Goal: Task Accomplishment & Management: Complete application form

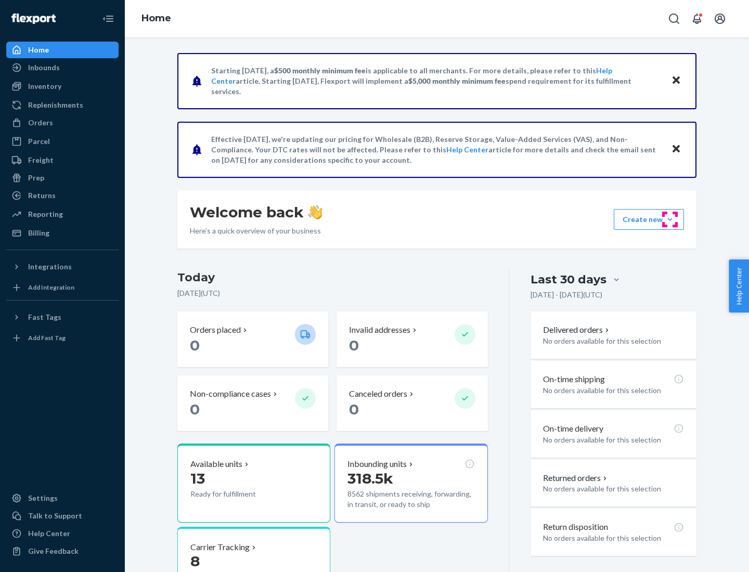
click at [670, 219] on button "Create new Create new inbound Create new order Create new product" at bounding box center [648, 219] width 70 height 21
click at [62, 68] on div "Inbounds" at bounding box center [62, 67] width 110 height 15
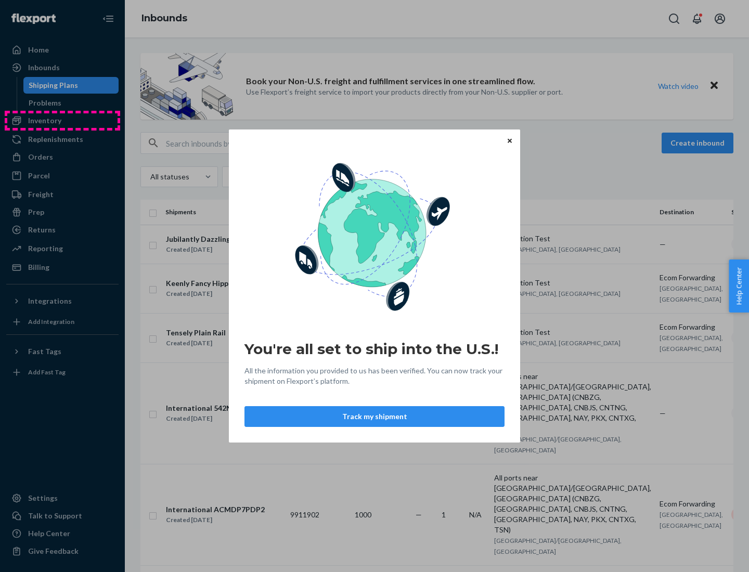
click at [62, 121] on div "You're all set to ship into the U.S.! All the information you provided to us ha…" at bounding box center [374, 286] width 749 height 572
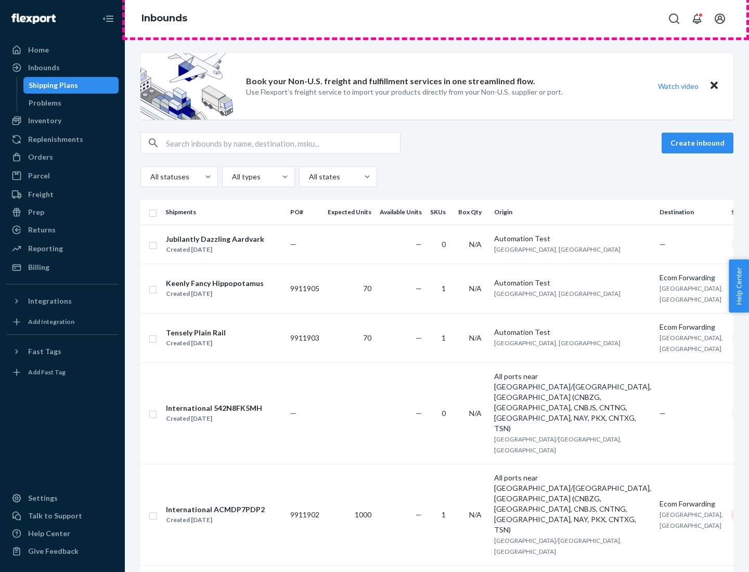
click at [437, 19] on div "Inbounds" at bounding box center [437, 18] width 624 height 37
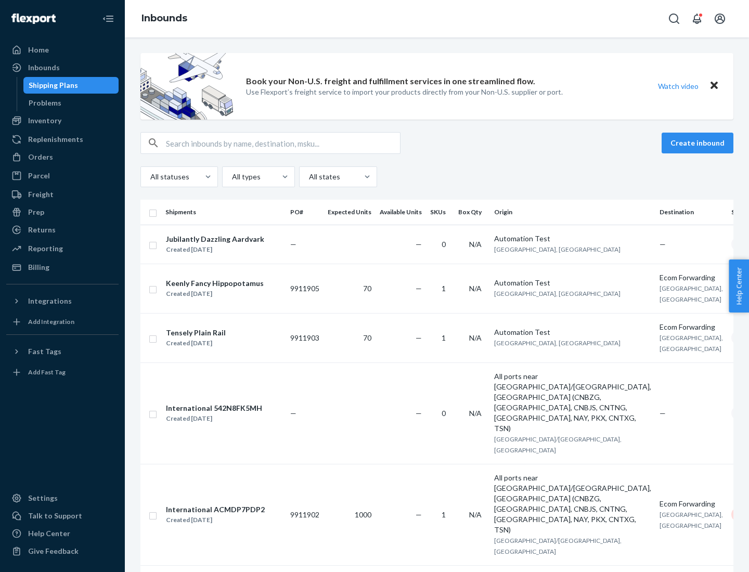
click at [437, 19] on div "Inbounds" at bounding box center [437, 18] width 624 height 37
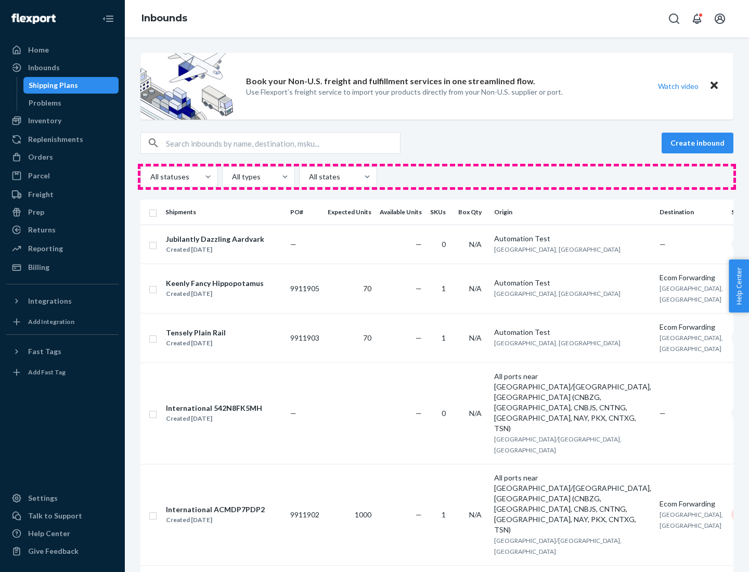
click at [437, 177] on div "All statuses All types All states" at bounding box center [436, 176] width 593 height 21
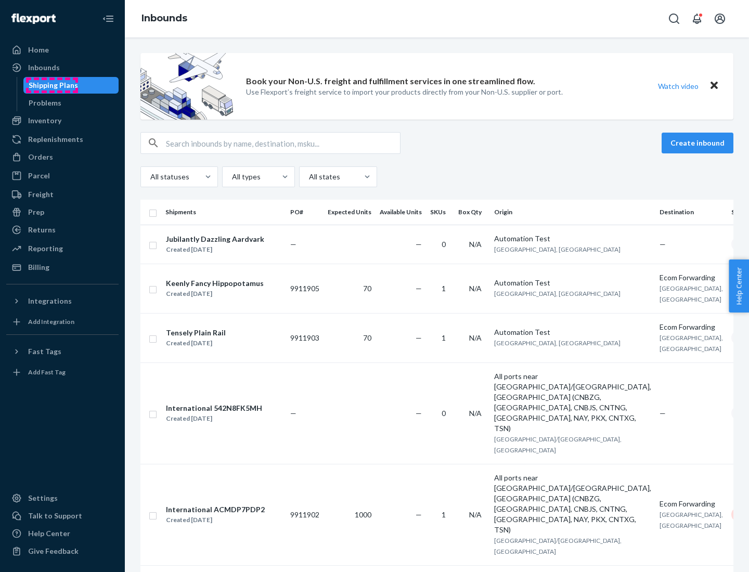
click at [51, 85] on div "Shipping Plans" at bounding box center [53, 85] width 49 height 10
click at [699, 143] on button "Create inbound" at bounding box center [697, 143] width 72 height 21
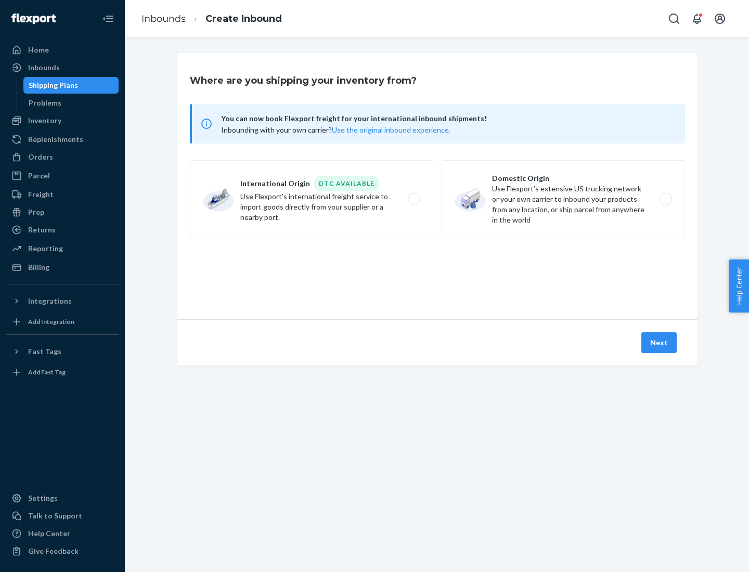
click at [311, 199] on label "International Origin DTC Available Use Flexport's international freight service…" at bounding box center [311, 199] width 243 height 78
click at [413, 199] on input "International Origin DTC Available Use Flexport's international freight service…" at bounding box center [416, 199] width 7 height 7
radio input "true"
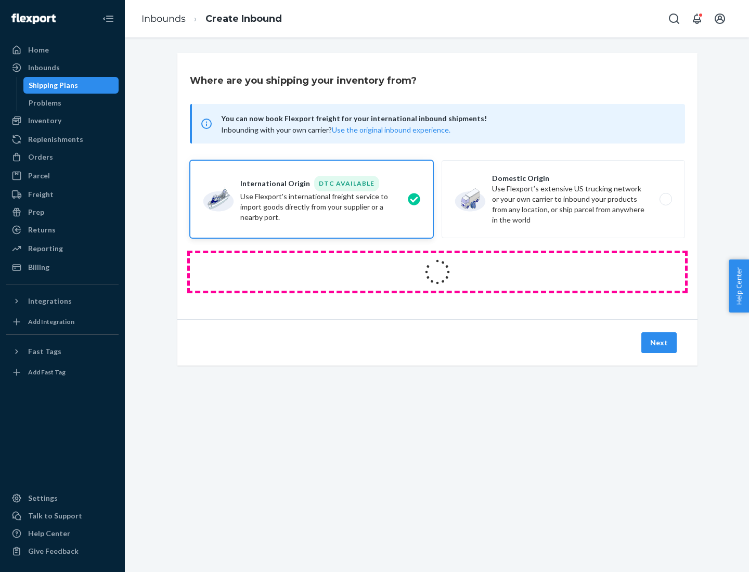
click at [437, 272] on icon at bounding box center [437, 272] width 32 height 32
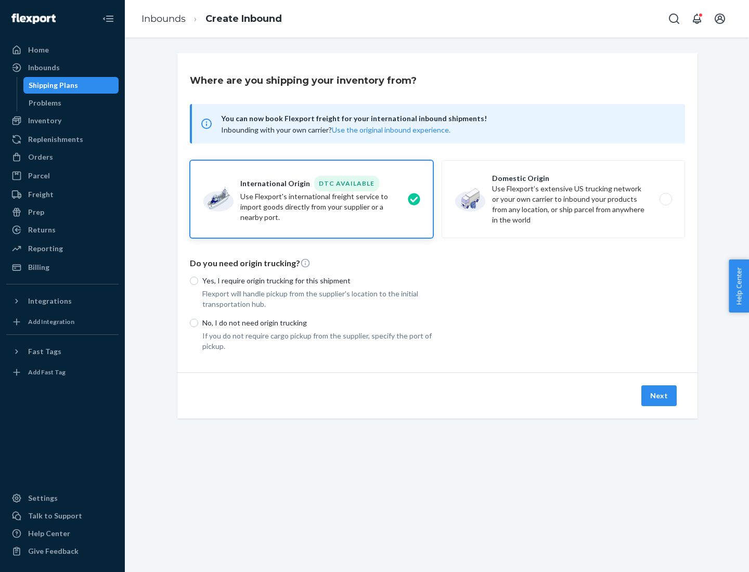
click at [318, 280] on p "Yes, I require origin trucking for this shipment" at bounding box center [317, 281] width 231 height 10
click at [198, 280] on input "Yes, I require origin trucking for this shipment" at bounding box center [194, 281] width 8 height 8
radio input "true"
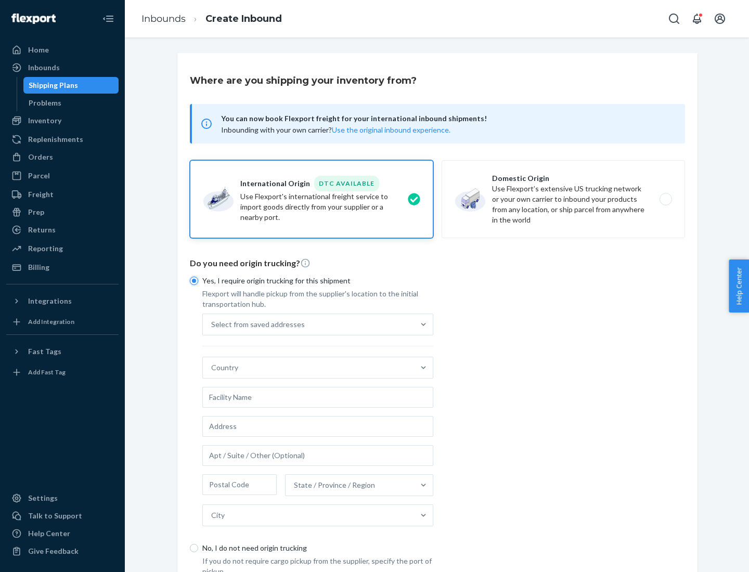
scroll to position [20, 0]
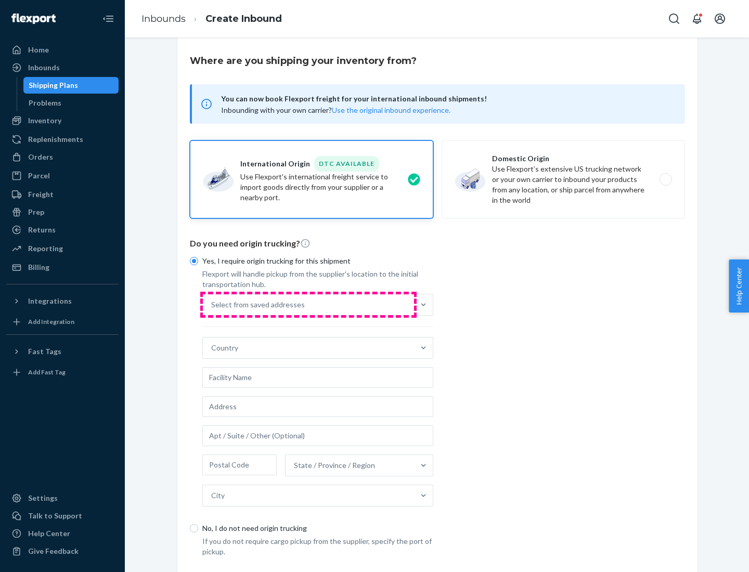
click at [308, 304] on div "Select from saved addresses" at bounding box center [308, 304] width 211 height 21
click at [212, 304] on input "Select from saved addresses" at bounding box center [211, 304] width 1 height 10
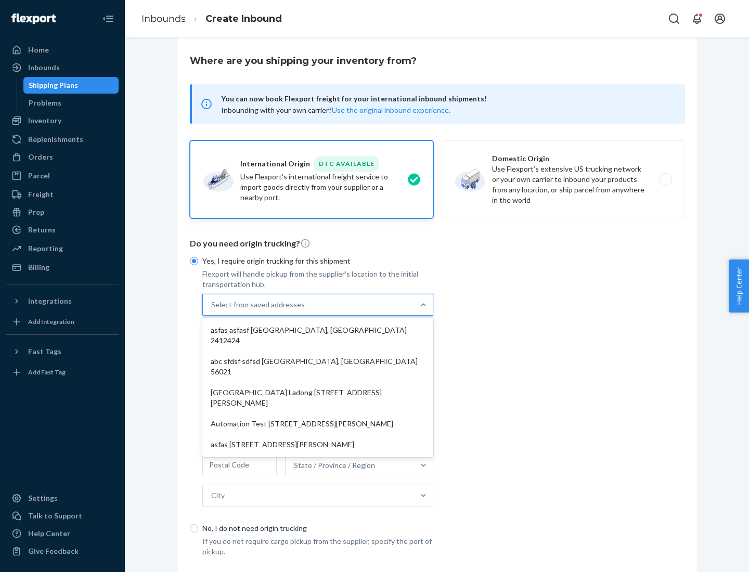
scroll to position [45, 0]
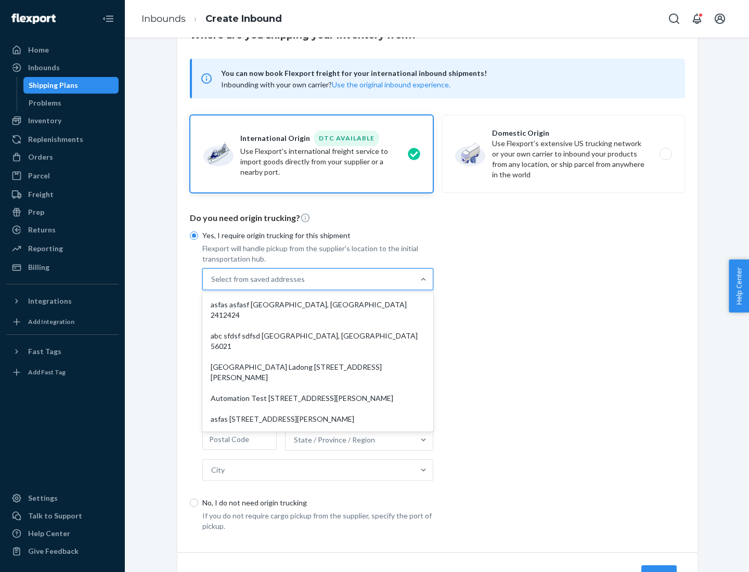
click at [318, 304] on div "asfas asfasf [GEOGRAPHIC_DATA], [GEOGRAPHIC_DATA] 2412424" at bounding box center [317, 309] width 227 height 31
click at [212, 284] on input "option asfas asfasf [GEOGRAPHIC_DATA], [GEOGRAPHIC_DATA] 2412424 focused, 1 of …" at bounding box center [211, 279] width 1 height 10
type input "asfas"
type input "asfasf"
type input "2412424"
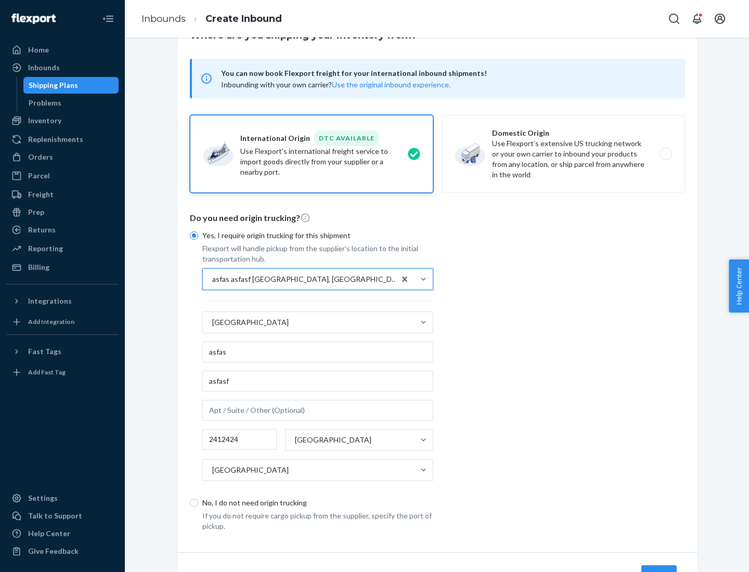
scroll to position [97, 0]
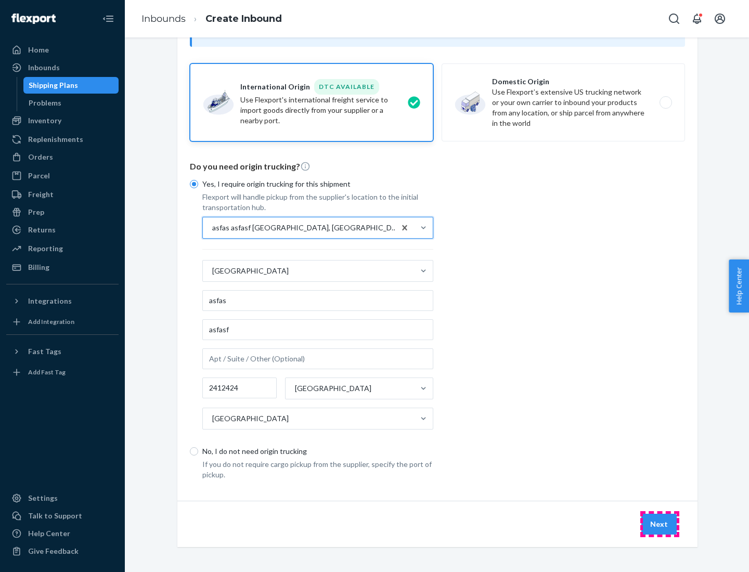
click at [659, 523] on button "Next" at bounding box center [658, 524] width 35 height 21
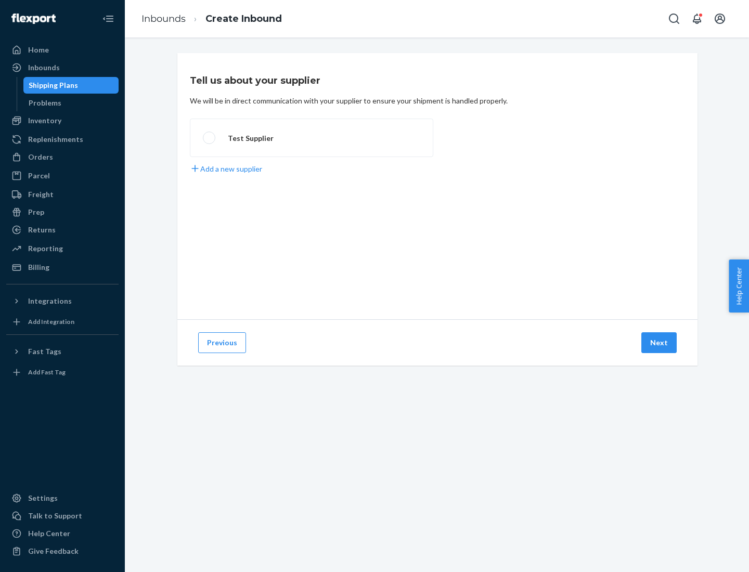
click at [311, 138] on label "Test Supplier" at bounding box center [311, 138] width 243 height 38
click at [210, 138] on input "Test Supplier" at bounding box center [206, 138] width 7 height 7
radio input "true"
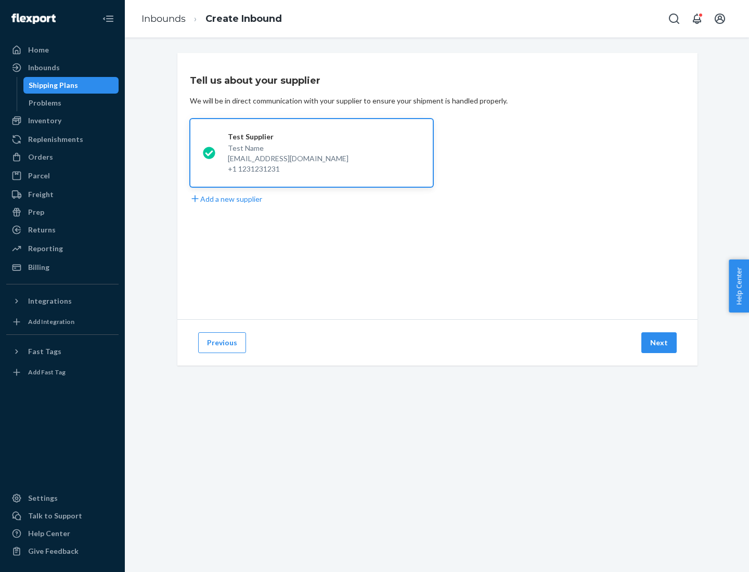
click at [659, 343] on button "Next" at bounding box center [658, 342] width 35 height 21
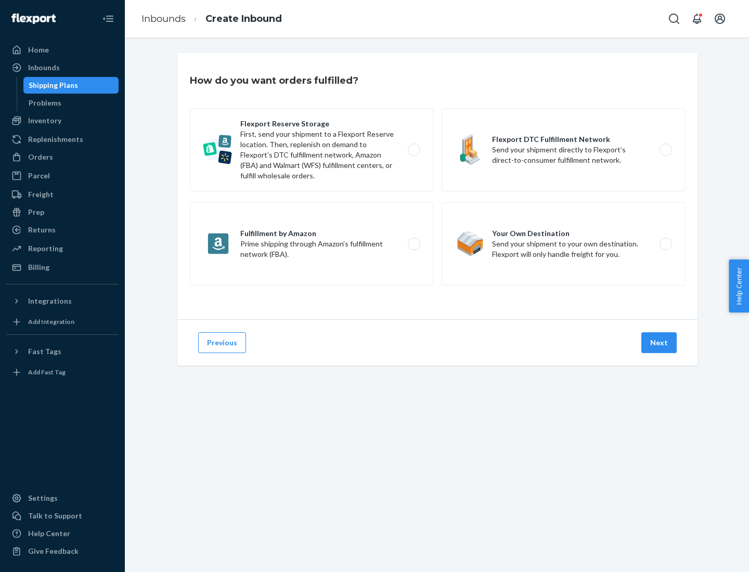
click at [311, 244] on label "Fulfillment by Amazon Prime shipping through Amazon’s fulfillment network (FBA)." at bounding box center [311, 243] width 243 height 83
click at [413, 244] on input "Fulfillment by Amazon Prime shipping through Amazon’s fulfillment network (FBA)." at bounding box center [416, 244] width 7 height 7
radio input "true"
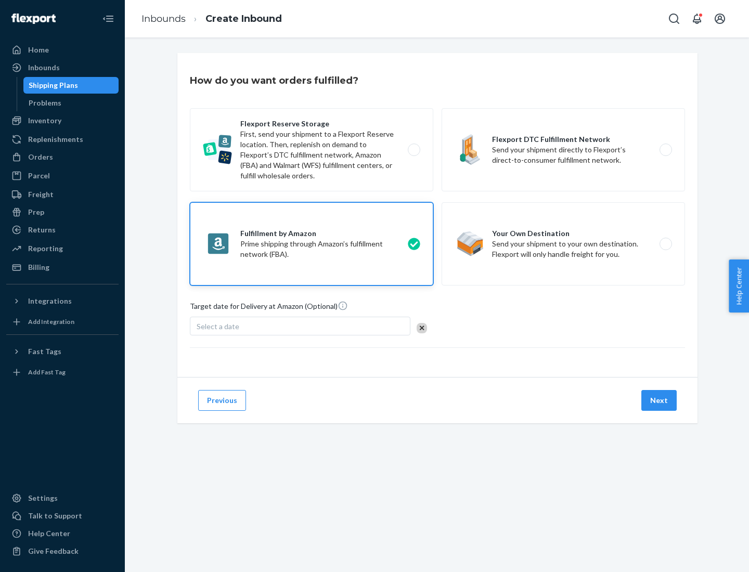
click at [659, 400] on button "Next" at bounding box center [658, 400] width 35 height 21
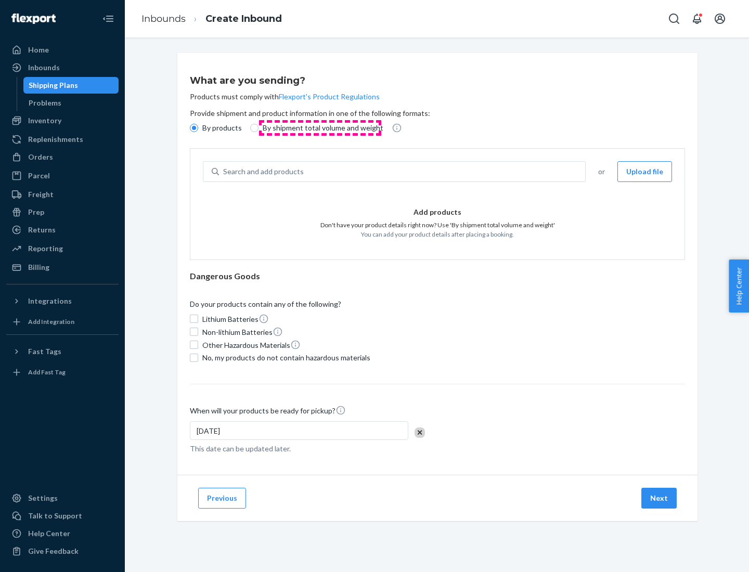
click at [320, 128] on p "By shipment total volume and weight" at bounding box center [323, 128] width 121 height 10
click at [258, 128] on input "By shipment total volume and weight" at bounding box center [254, 128] width 8 height 8
radio input "true"
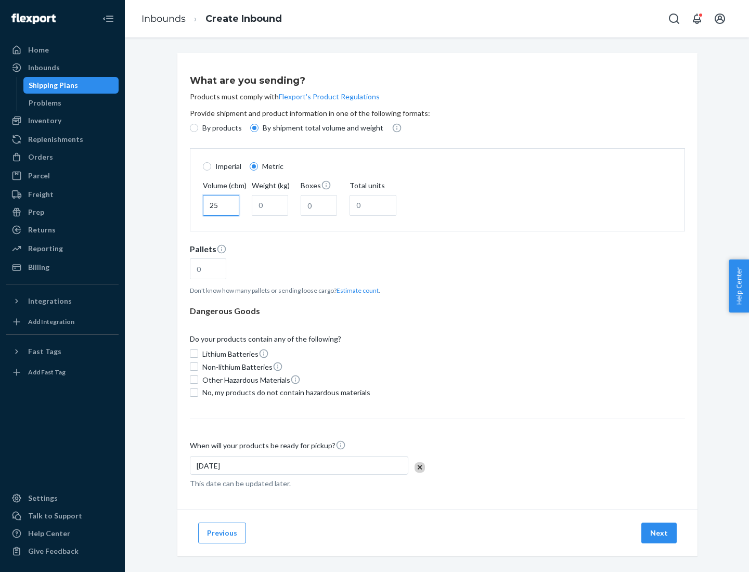
type input "25"
type input "100"
type input "50"
type input "500"
click at [355, 290] on button "Estimate count" at bounding box center [357, 290] width 42 height 9
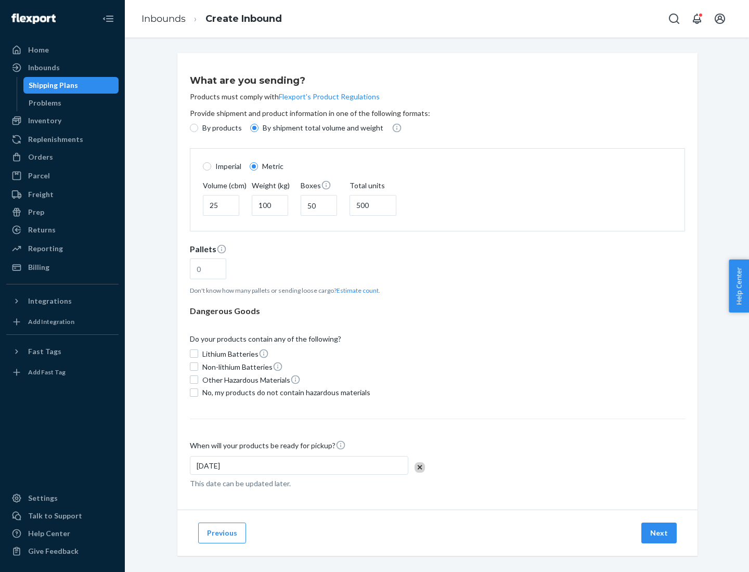
type input "16"
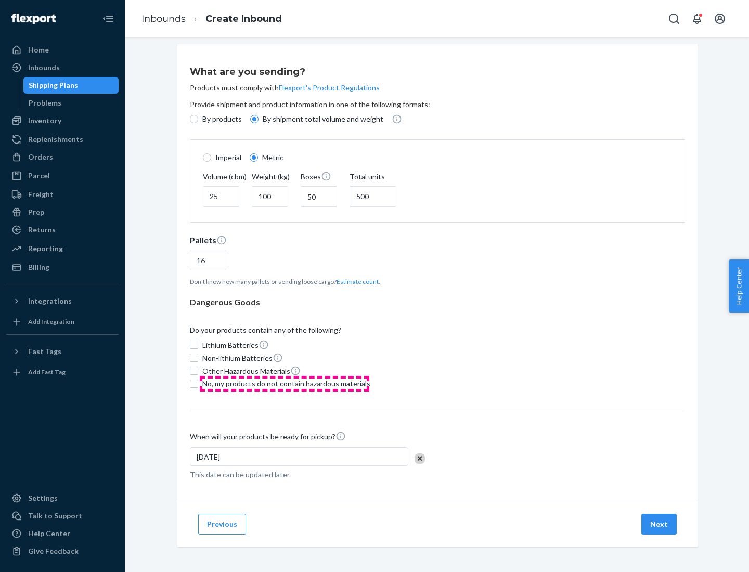
click at [284, 383] on span "No, my products do not contain hazardous materials" at bounding box center [286, 383] width 168 height 10
click at [198, 383] on input "No, my products do not contain hazardous materials" at bounding box center [194, 383] width 8 height 8
checkbox input "true"
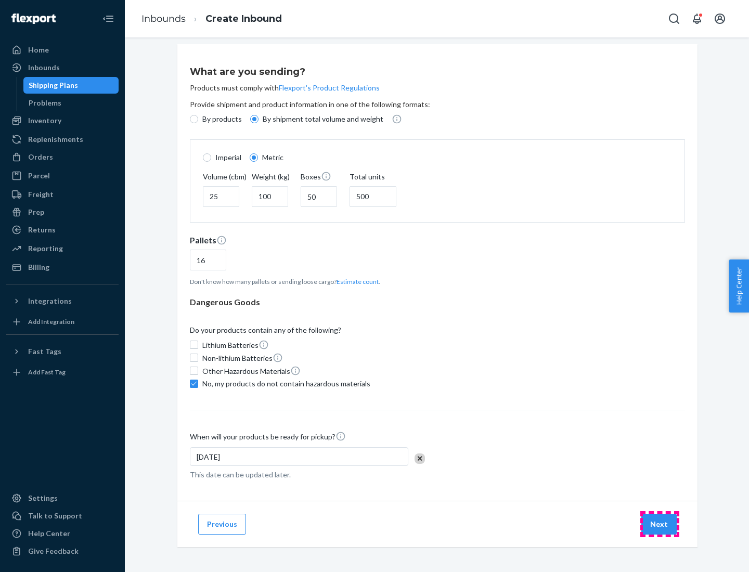
click at [659, 523] on button "Next" at bounding box center [658, 524] width 35 height 21
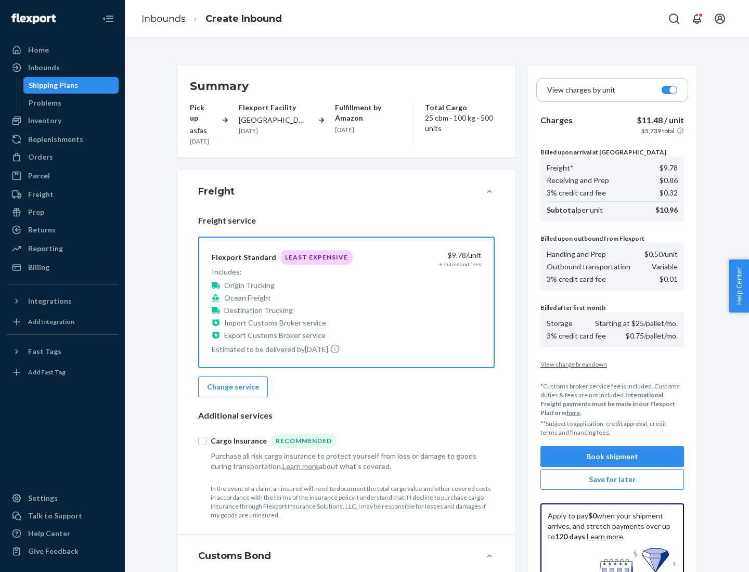
scroll to position [152, 0]
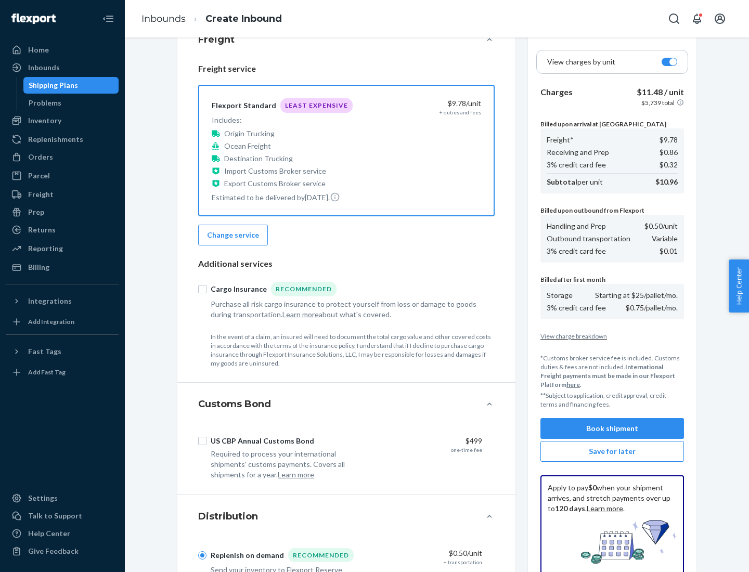
click at [612, 428] on button "Book shipment" at bounding box center [611, 428] width 143 height 21
